Goal: Find specific page/section: Find specific page/section

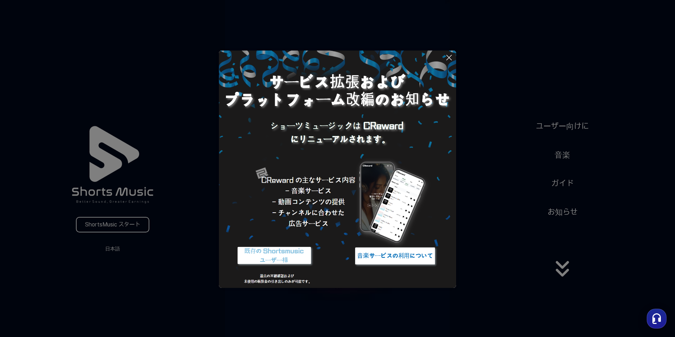
drag, startPoint x: 493, startPoint y: 173, endPoint x: 495, endPoint y: 178, distance: 5.6
click at [495, 176] on button at bounding box center [337, 168] width 675 height 337
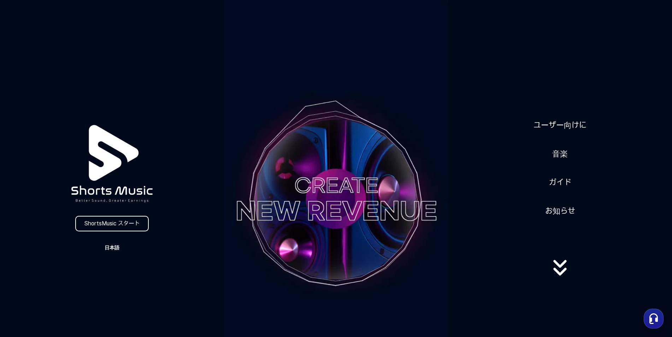
click at [122, 247] on button "日本語" at bounding box center [112, 248] width 34 height 10
click at [113, 276] on button "日本語" at bounding box center [112, 277] width 28 height 7
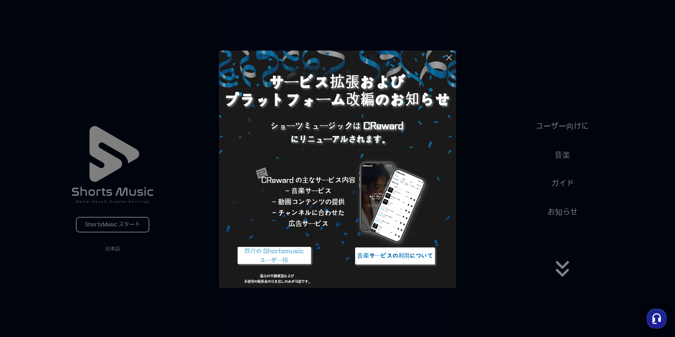
drag, startPoint x: 330, startPoint y: 295, endPoint x: 333, endPoint y: 299, distance: 5.3
click at [330, 296] on button at bounding box center [337, 168] width 675 height 337
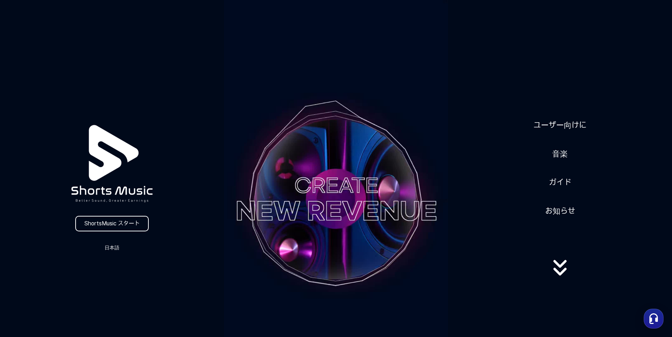
click at [570, 273] on icon at bounding box center [559, 268] width 45 height 28
click at [561, 123] on link "ユーザー向けに" at bounding box center [560, 125] width 59 height 17
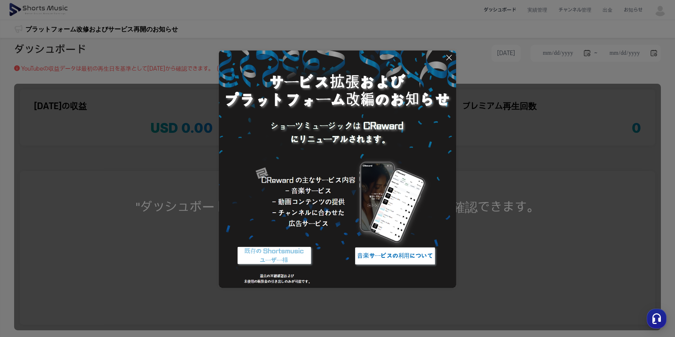
click at [531, 247] on button at bounding box center [337, 168] width 675 height 337
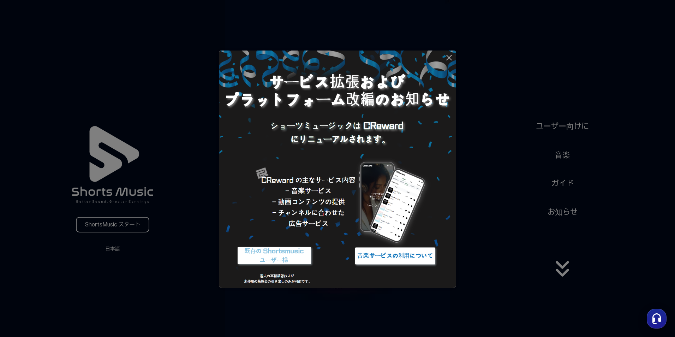
click at [661, 316] on icon "button" at bounding box center [657, 318] width 13 height 13
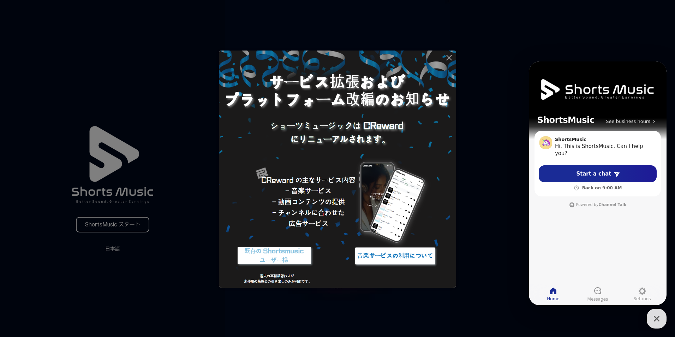
drag, startPoint x: 653, startPoint y: 314, endPoint x: 643, endPoint y: 308, distance: 12.2
click at [652, 314] on icon "button" at bounding box center [657, 318] width 13 height 13
